Goal: Transaction & Acquisition: Purchase product/service

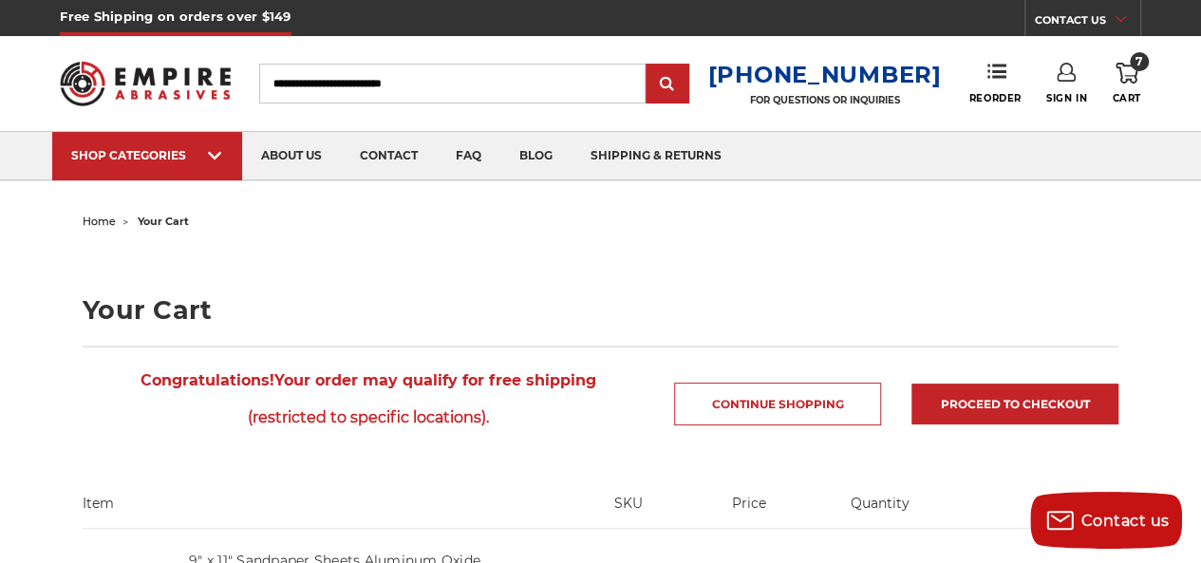
drag, startPoint x: 1119, startPoint y: 75, endPoint x: 1117, endPoint y: 88, distance: 13.4
click at [1119, 75] on use at bounding box center [1126, 73] width 23 height 21
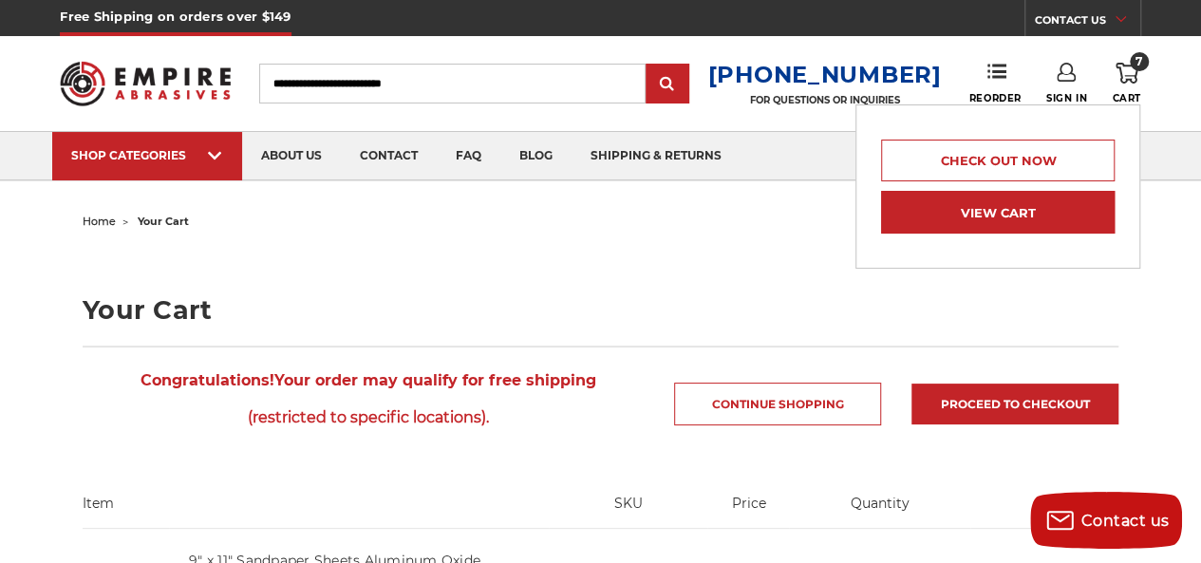
click at [985, 202] on link "View Cart" at bounding box center [997, 212] width 233 height 43
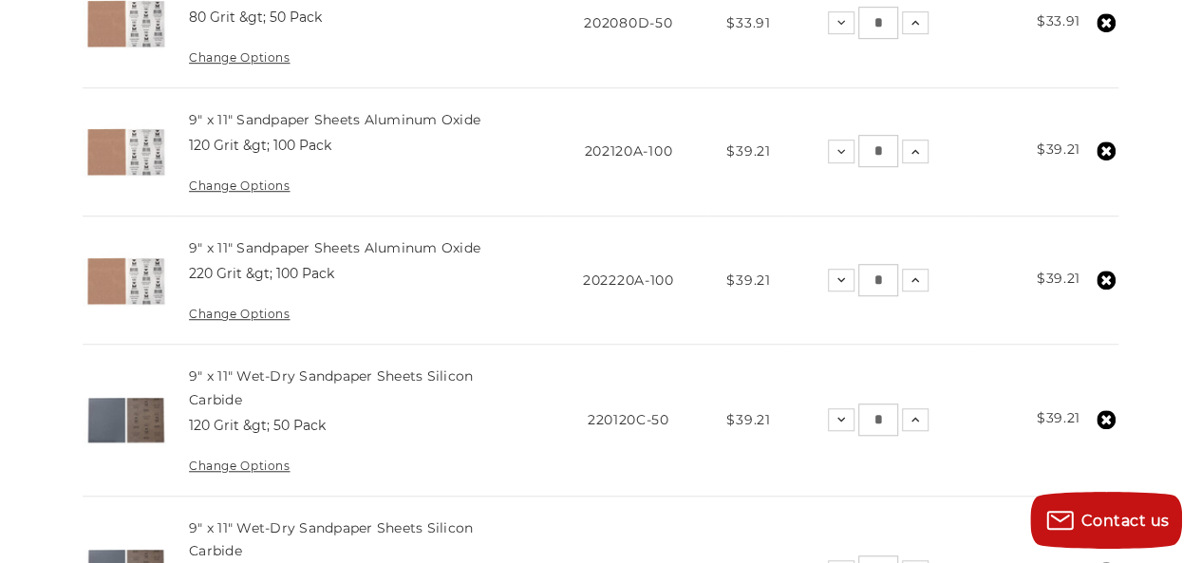
scroll to position [664, 0]
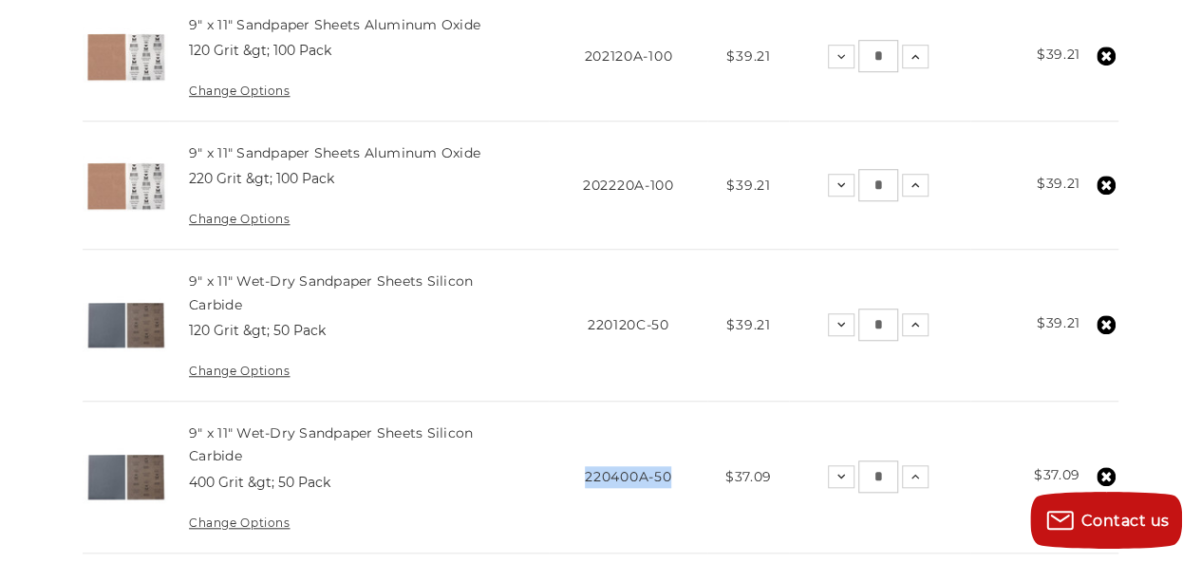
drag, startPoint x: 585, startPoint y: 471, endPoint x: 669, endPoint y: 476, distance: 84.6
click at [669, 476] on span "220400A-50" at bounding box center [628, 476] width 86 height 17
copy span "220400A-50"
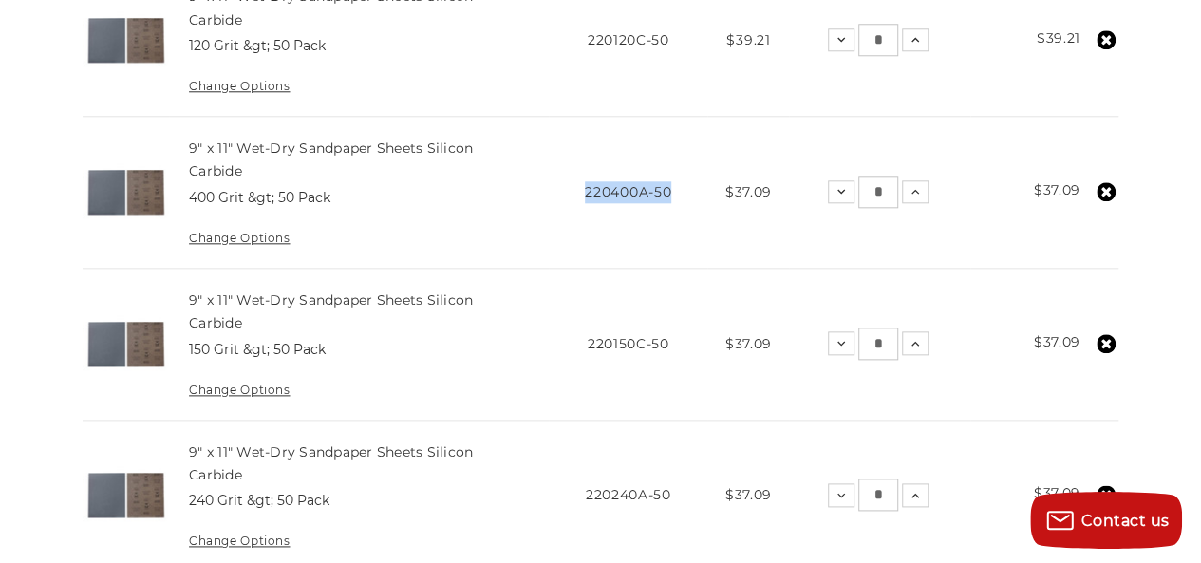
scroll to position [1044, 0]
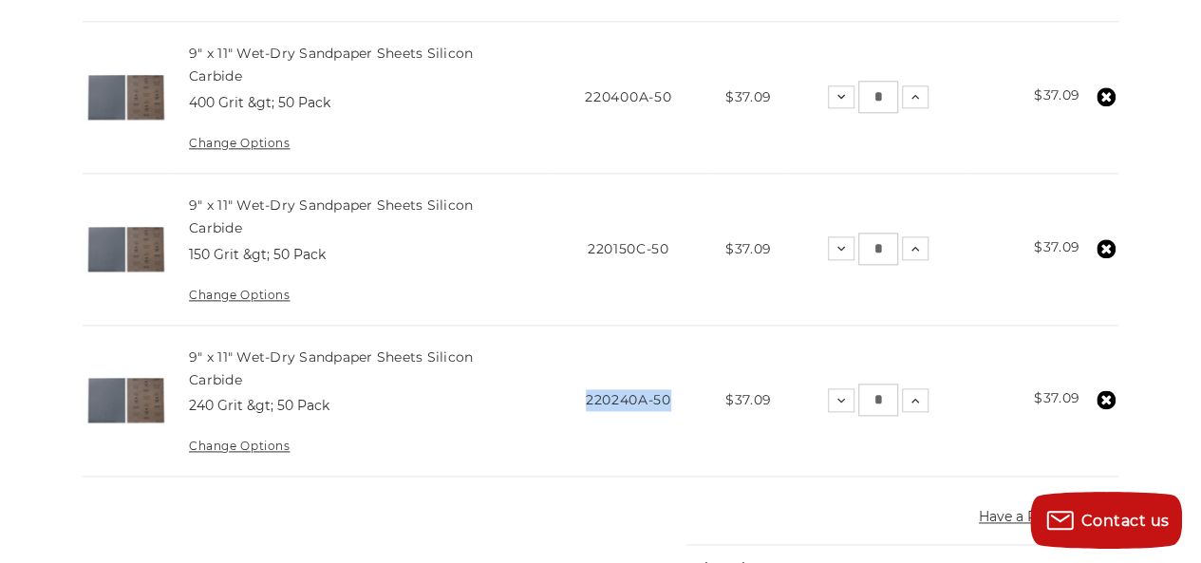
drag, startPoint x: 587, startPoint y: 394, endPoint x: 677, endPoint y: 395, distance: 90.2
click at [677, 395] on td "SKU 220240A-50" at bounding box center [628, 401] width 159 height 152
copy span "220240A-50"
